Goal: Navigation & Orientation: Find specific page/section

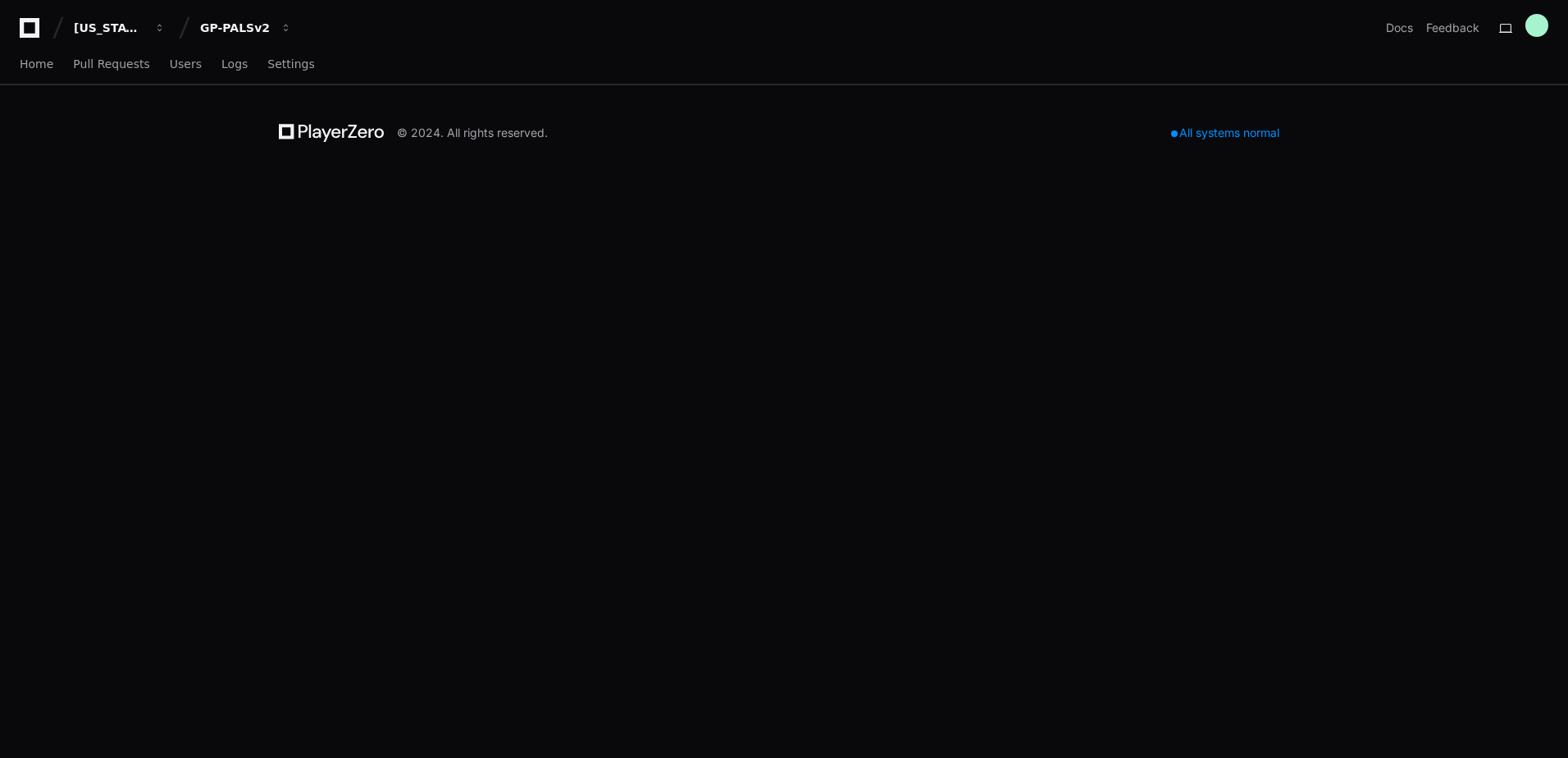
click at [336, 127] on icon at bounding box center [331, 133] width 105 height 20
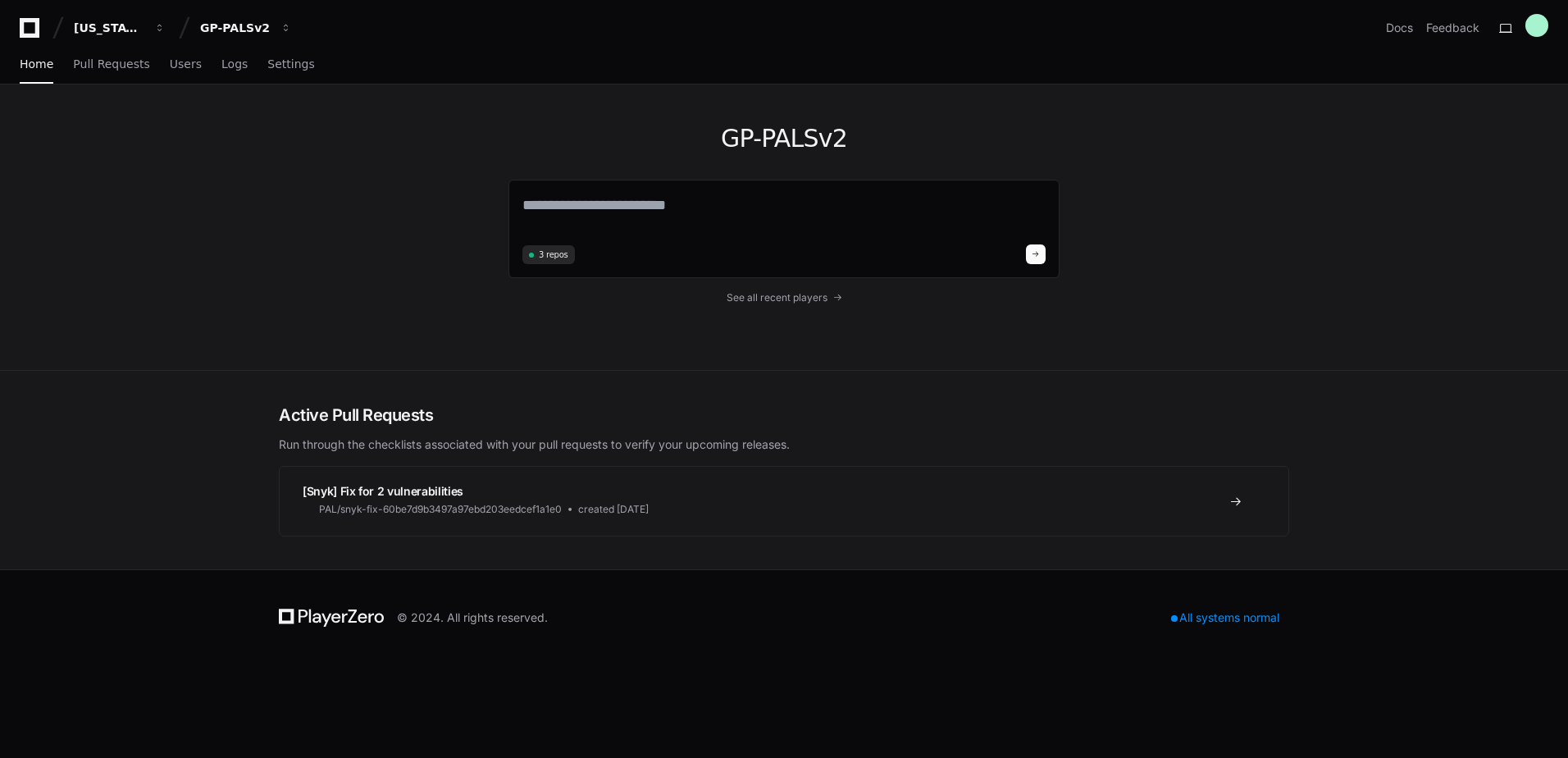
click at [779, 307] on div "GP-PALSv2 3 repos See all recent players" at bounding box center [784, 227] width 551 height 286
click at [769, 303] on span "See all recent players" at bounding box center [777, 297] width 101 height 13
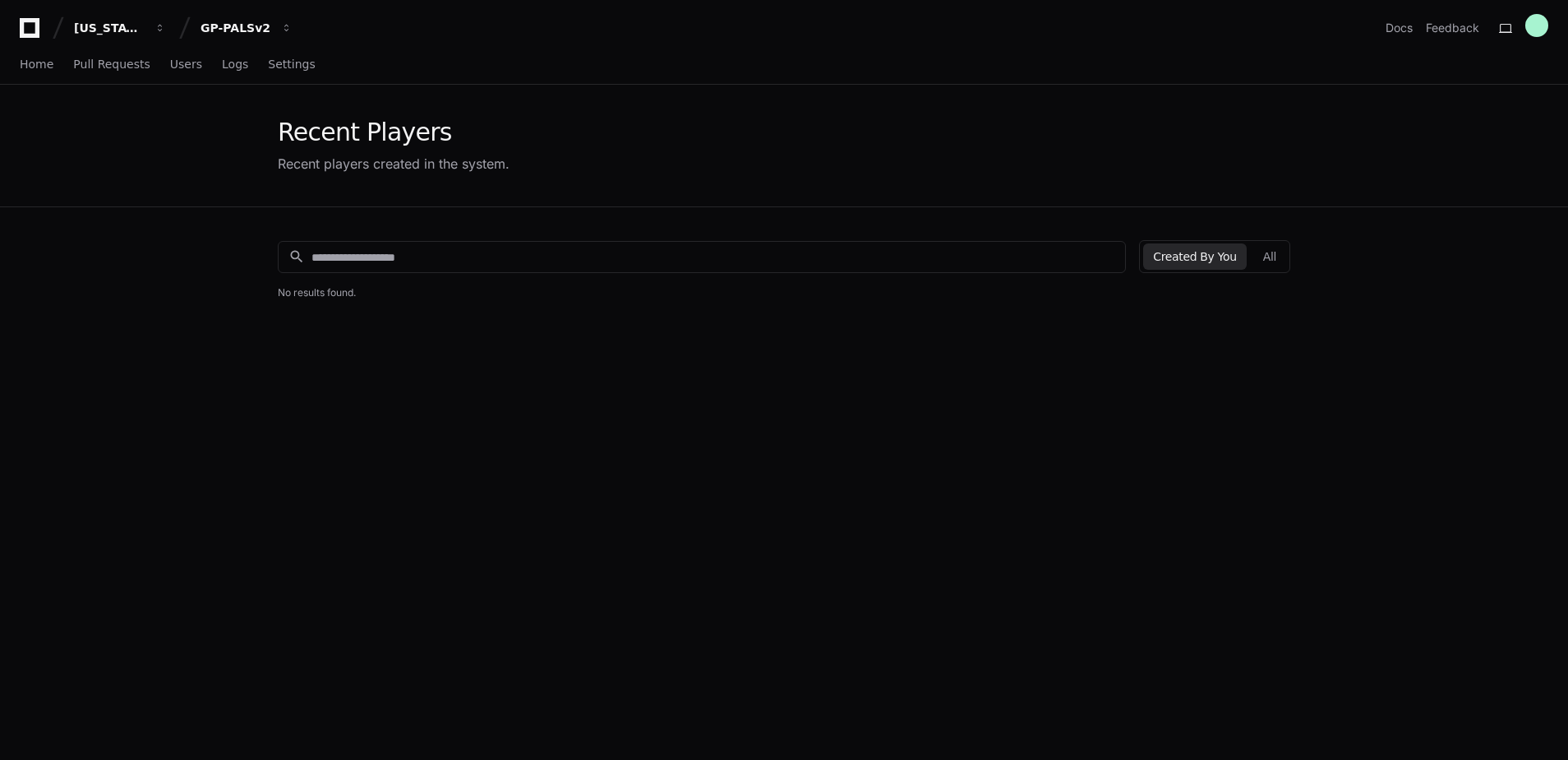
click at [1246, 254] on button "Created By You" at bounding box center [1194, 256] width 103 height 26
click at [1269, 252] on button "All" at bounding box center [1270, 256] width 33 height 26
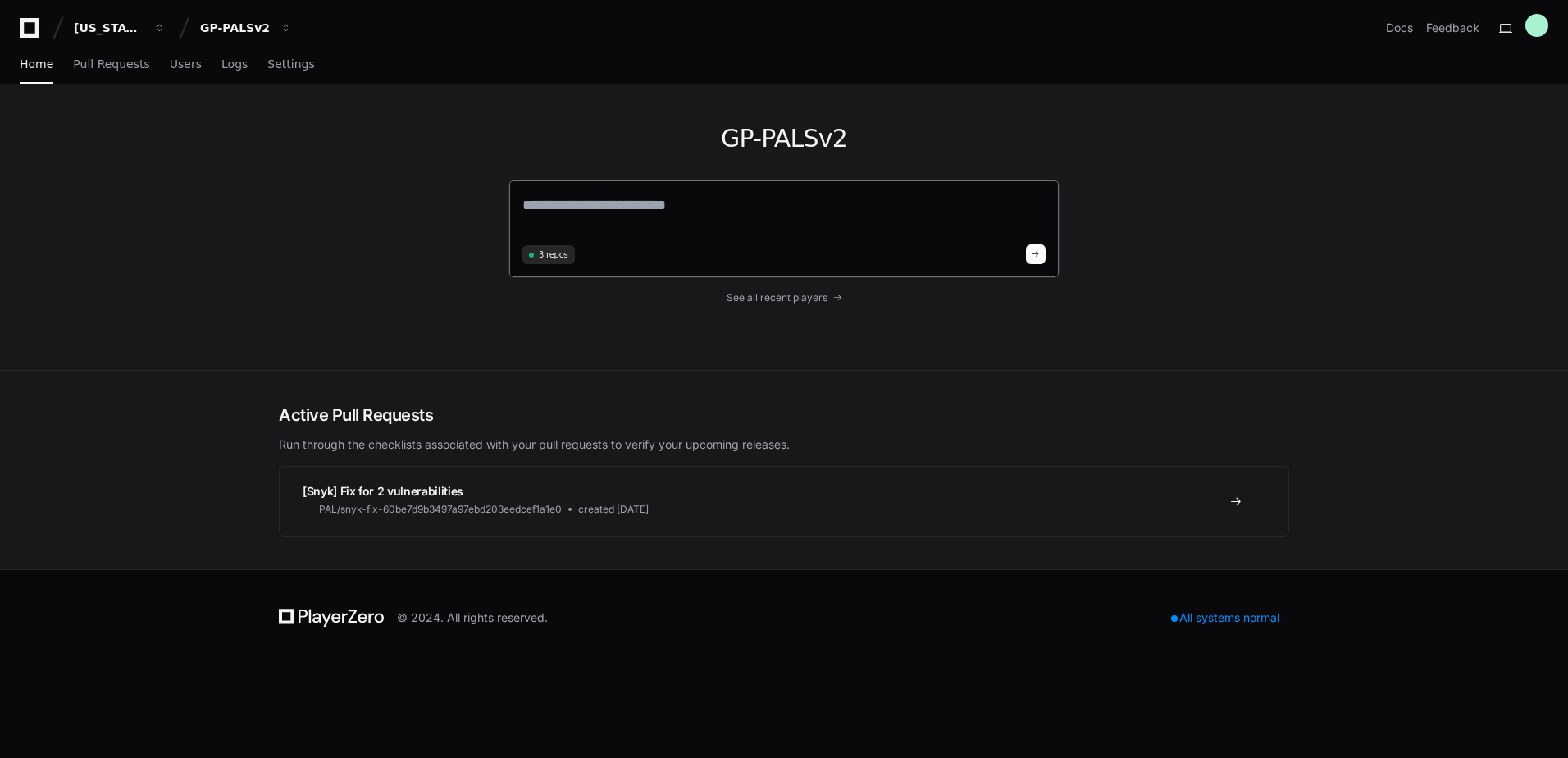
click at [646, 224] on textarea at bounding box center [784, 216] width 523 height 46
